Goal: Transaction & Acquisition: Obtain resource

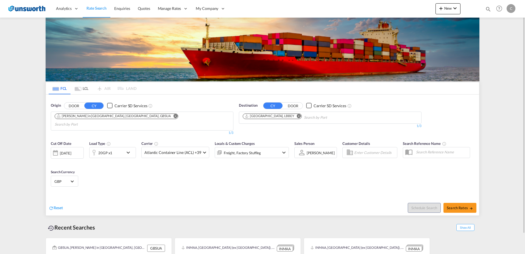
click at [111, 107] on div "Checkbox No Ink" at bounding box center [109, 105] width 5 height 5
click at [173, 116] on md-icon "Remove" at bounding box center [175, 116] width 4 height 4
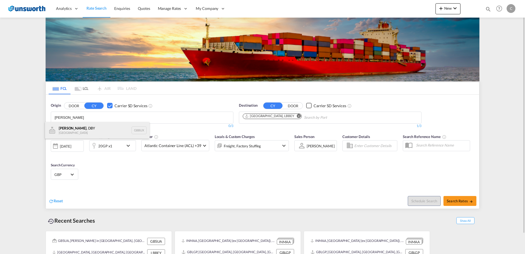
type input "[PERSON_NAME]"
click at [100, 126] on div "[PERSON_NAME] , DBY [GEOGRAPHIC_DATA] GBBUX" at bounding box center [97, 130] width 104 height 16
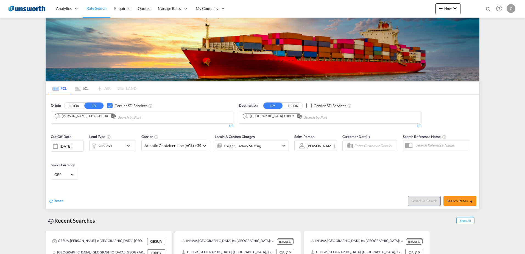
click at [297, 116] on md-icon "Remove" at bounding box center [299, 116] width 4 height 4
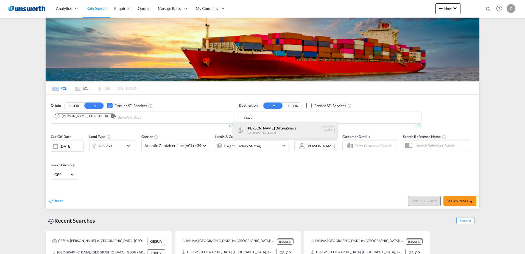
type input "nhava"
click at [273, 126] on div "[PERSON_NAME] ( [GEOGRAPHIC_DATA]) [GEOGRAPHIC_DATA] [GEOGRAPHIC_DATA]" at bounding box center [285, 130] width 104 height 16
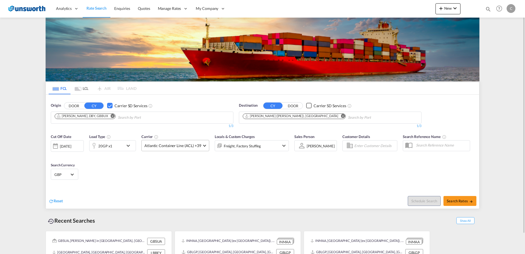
click at [203, 145] on span at bounding box center [204, 144] width 3 height 3
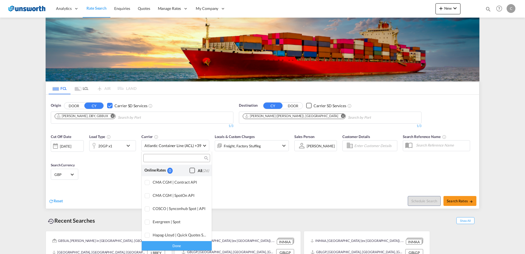
click at [189, 169] on div "Checkbox No Ink" at bounding box center [191, 169] width 5 height 5
click at [183, 243] on div "Done" at bounding box center [177, 245] width 70 height 10
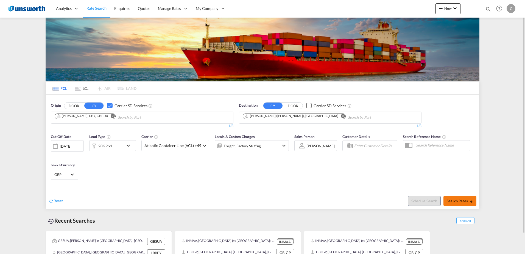
click at [466, 199] on span "Search Rates" at bounding box center [460, 200] width 26 height 4
type input "GBBUX to INNSA / [DATE]"
